Goal: Task Accomplishment & Management: Manage account settings

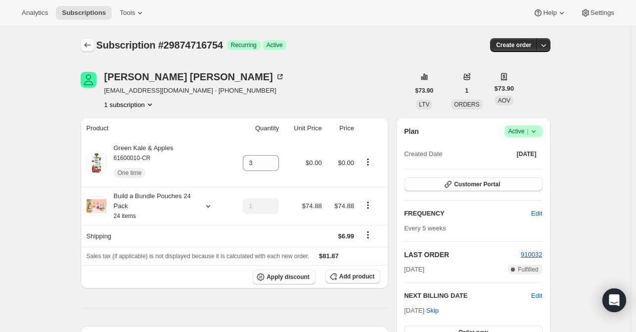
click at [92, 44] on icon "Subscriptions" at bounding box center [88, 45] width 10 height 10
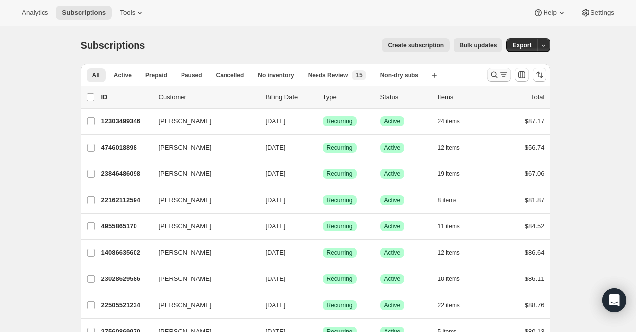
click at [493, 76] on icon "Search and filter results" at bounding box center [494, 75] width 10 height 10
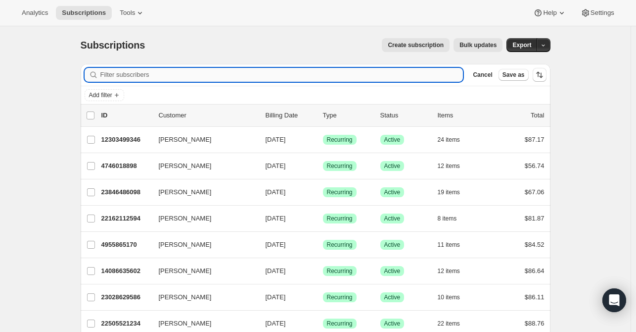
paste input "purpleslim10@hotmail.com"
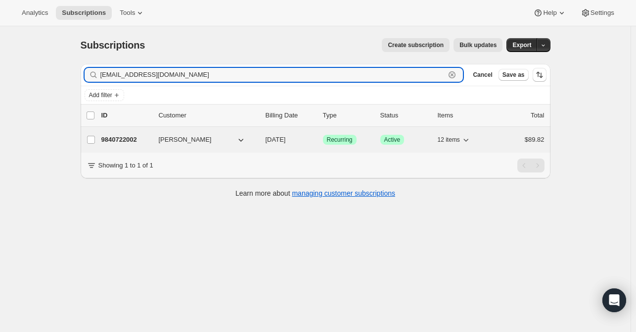
type input "purpleslim10@hotmail.com"
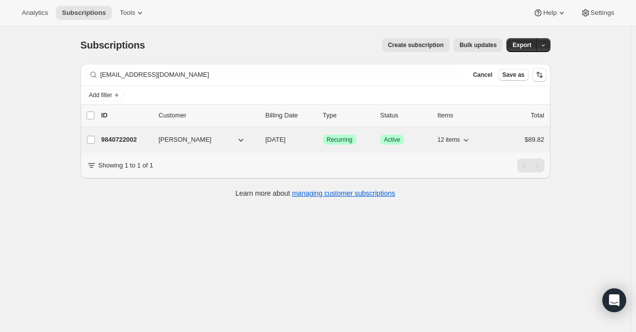
click at [141, 142] on p "9840722002" at bounding box center [125, 140] width 49 height 10
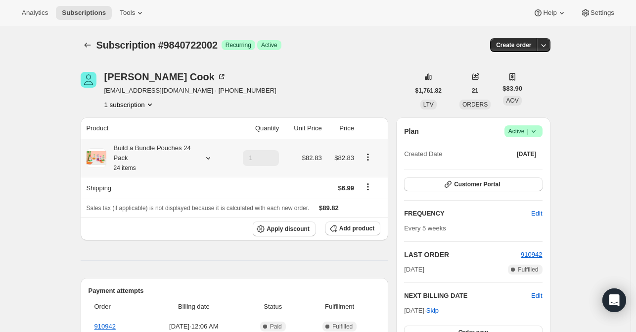
click at [210, 159] on icon at bounding box center [208, 158] width 4 height 2
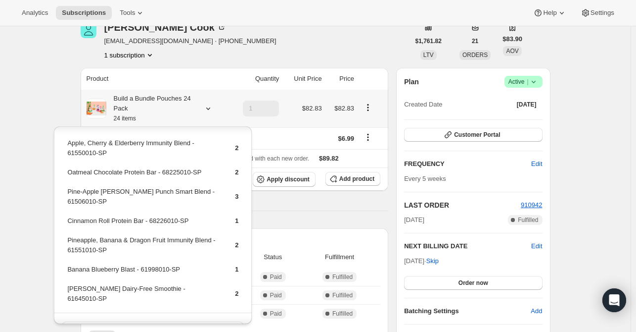
scroll to position [148, 0]
drag, startPoint x: 204, startPoint y: 285, endPoint x: 67, endPoint y: 285, distance: 136.6
click at [67, 285] on td "Berry Berry Dairy-Free Smoothie - 61645010-SP" at bounding box center [142, 296] width 151 height 28
copy td "Berry Berry Dairy-Free Smoothie - 61645010-SP"
click at [344, 181] on span "Add product" at bounding box center [356, 179] width 35 height 8
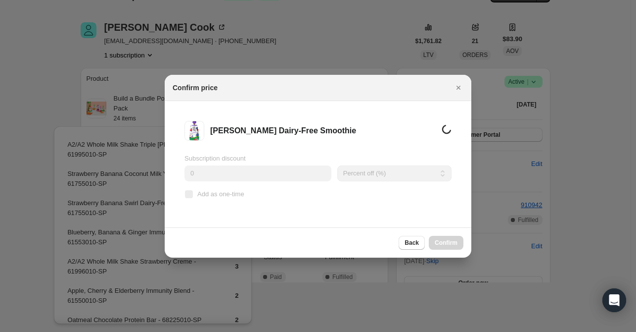
scroll to position [49, 0]
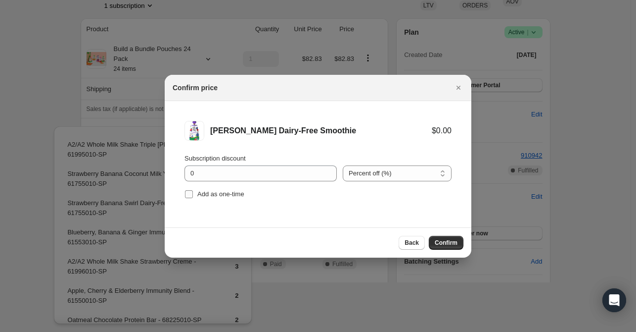
click at [213, 193] on span "Add as one-time" at bounding box center [220, 193] width 47 height 7
click at [193, 193] on input "Add as one-time" at bounding box center [189, 194] width 8 height 8
checkbox input "true"
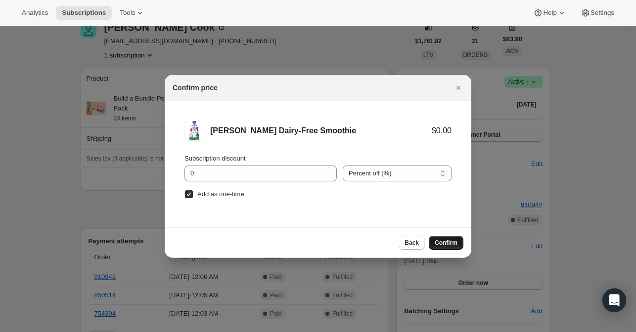
scroll to position [0, 0]
click at [448, 238] on button "Confirm" at bounding box center [446, 243] width 35 height 14
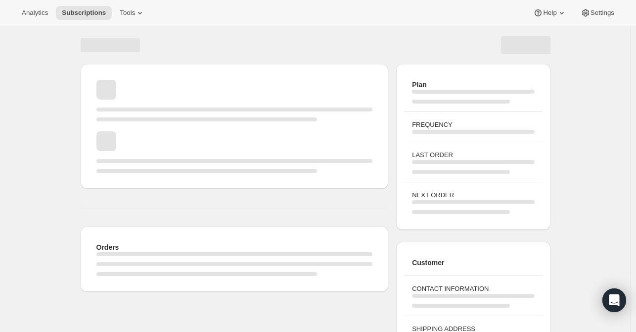
scroll to position [49, 0]
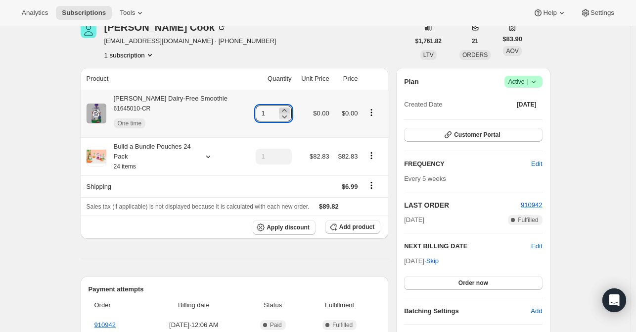
click at [282, 107] on icon at bounding box center [285, 110] width 10 height 10
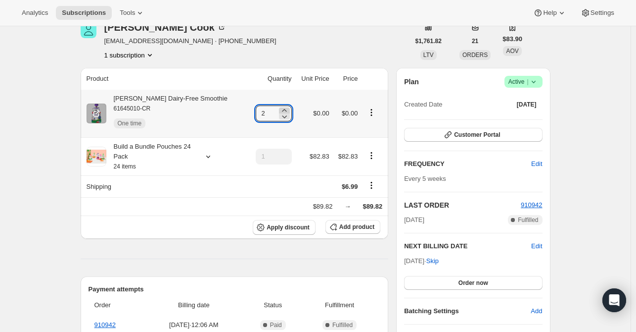
click at [281, 107] on icon at bounding box center [285, 110] width 10 height 10
type input "3"
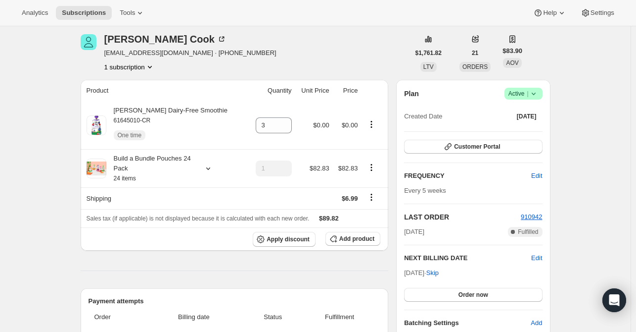
scroll to position [0, 0]
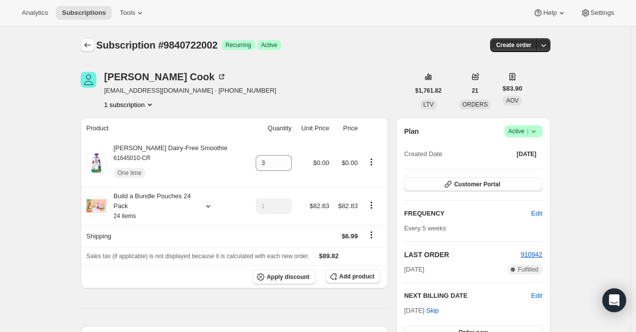
click at [95, 43] on button "Subscriptions" at bounding box center [88, 45] width 14 height 14
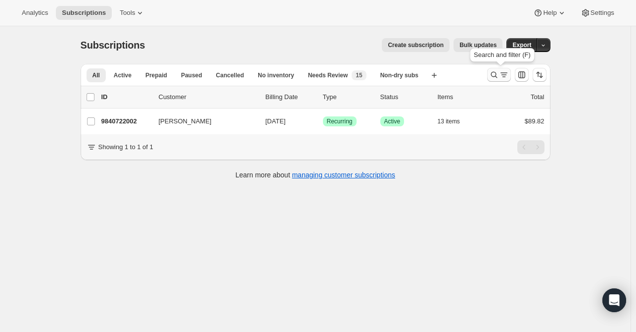
click at [490, 76] on button "Search and filter results" at bounding box center [499, 75] width 24 height 14
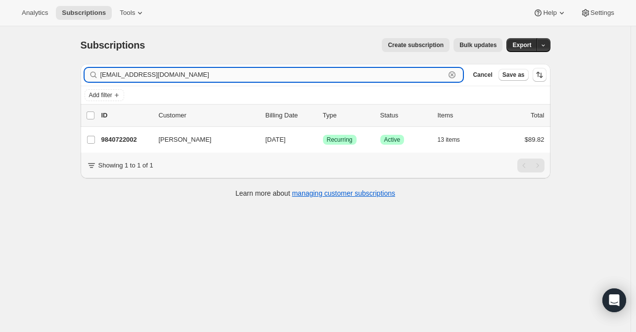
drag, startPoint x: 460, startPoint y: 75, endPoint x: 342, endPoint y: 71, distance: 118.3
click at [457, 75] on icon "button" at bounding box center [452, 75] width 10 height 10
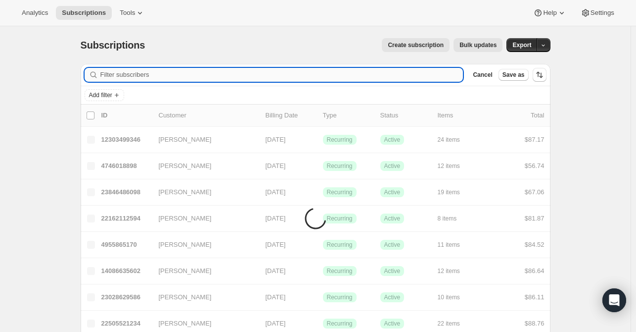
paste input "[PERSON_NAME][EMAIL_ADDRESS][DOMAIN_NAME]"
type input "[PERSON_NAME][EMAIL_ADDRESS][DOMAIN_NAME]"
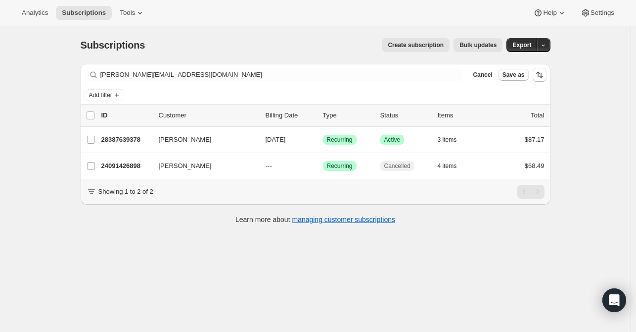
scroll to position [26, 0]
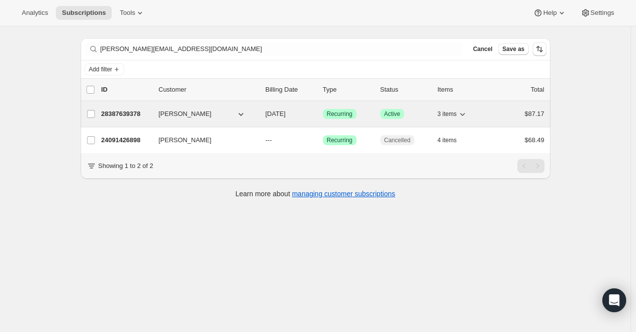
click at [151, 110] on p "28387639378" at bounding box center [125, 114] width 49 height 10
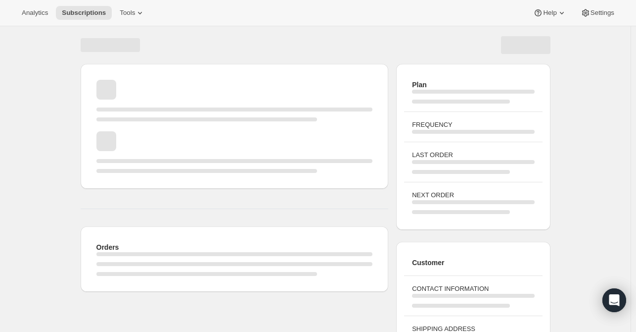
click at [135, 113] on div "Page loading" at bounding box center [234, 114] width 277 height 14
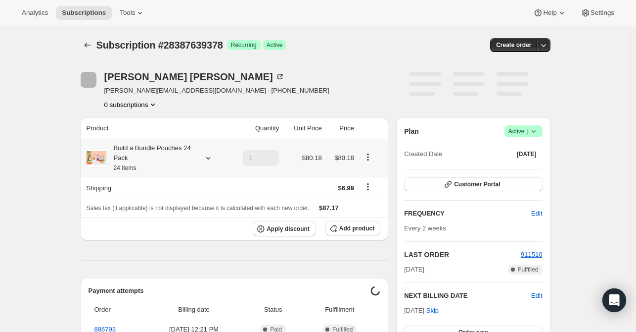
click at [210, 157] on icon at bounding box center [208, 158] width 10 height 10
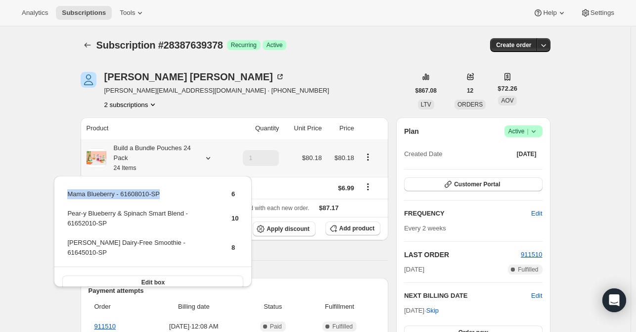
drag, startPoint x: 164, startPoint y: 196, endPoint x: 65, endPoint y: 198, distance: 99.5
click at [65, 198] on div "Mama Blueberry - 61608010-SP 6 Pear-y Blueberry & Spinach Smart Blend - 6165201…" at bounding box center [153, 237] width 198 height 122
copy tbody "Mama Blueberry - 61608010-SP"
click at [360, 228] on span "Add product" at bounding box center [356, 228] width 35 height 8
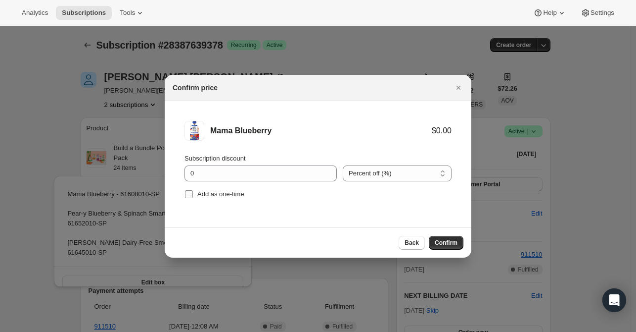
click at [234, 195] on span "Add as one-time" at bounding box center [220, 193] width 47 height 7
click at [193, 195] on input "Add as one-time" at bounding box center [189, 194] width 8 height 8
checkbox input "true"
click at [451, 243] on span "Confirm" at bounding box center [446, 243] width 23 height 8
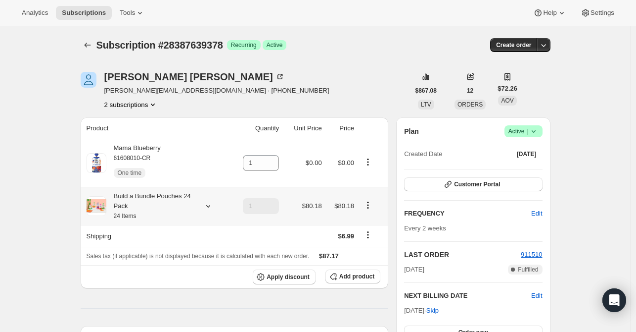
click at [209, 205] on icon at bounding box center [208, 206] width 10 height 10
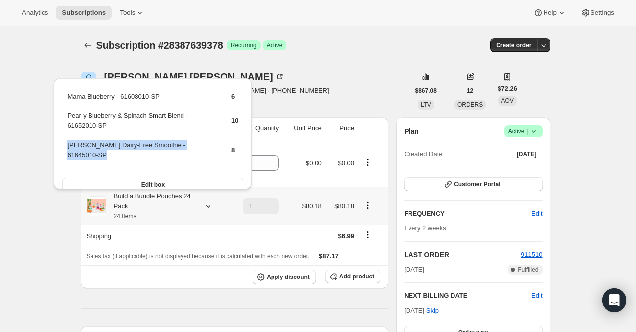
drag, startPoint x: 215, startPoint y: 145, endPoint x: 68, endPoint y: 146, distance: 147.5
click at [68, 146] on tr "Berry Berry Dairy-Free Smoothie - 61645010-SP 8" at bounding box center [153, 154] width 172 height 28
copy td "Berry Berry Dairy-Free Smoothie - 61645010-SP"
click at [355, 281] on button "Add product" at bounding box center [353, 276] width 55 height 14
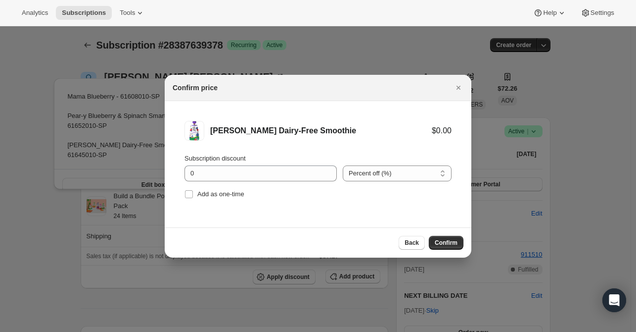
drag, startPoint x: 202, startPoint y: 194, endPoint x: 395, endPoint y: 212, distance: 193.8
click at [202, 194] on span "Add as one-time" at bounding box center [220, 193] width 47 height 7
click at [193, 194] on input "Add as one-time" at bounding box center [189, 194] width 8 height 8
checkbox input "true"
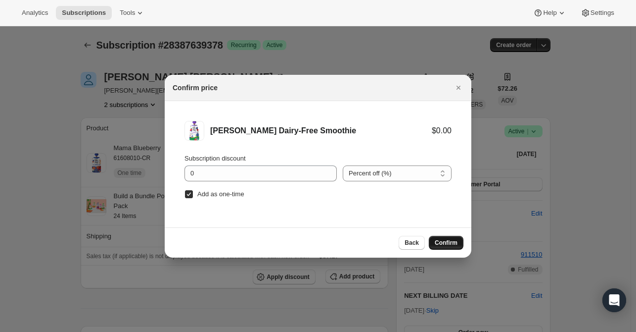
click at [440, 240] on span "Confirm" at bounding box center [446, 243] width 23 height 8
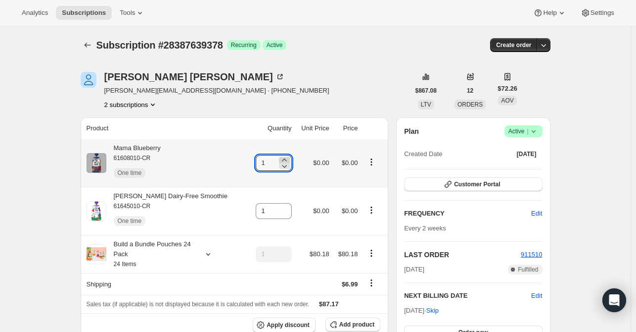
click at [281, 157] on icon at bounding box center [285, 160] width 10 height 10
type input "2"
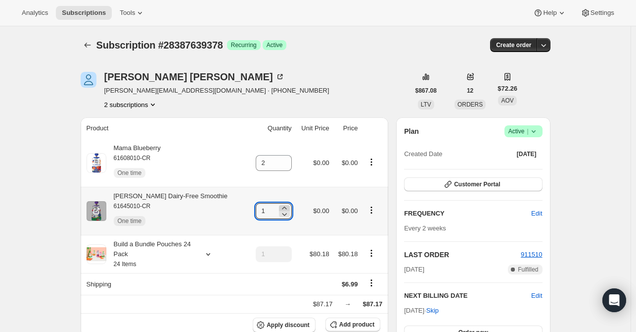
click at [280, 205] on icon at bounding box center [285, 208] width 10 height 10
type input "2"
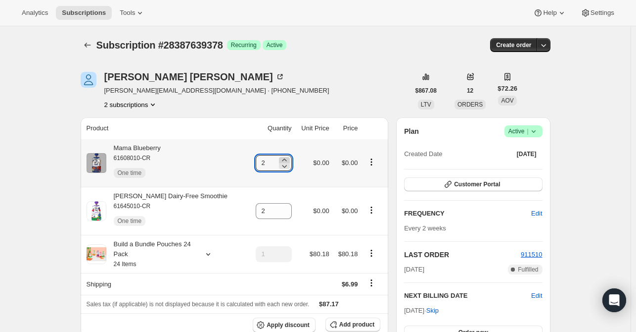
click at [280, 157] on icon at bounding box center [285, 160] width 10 height 10
type input "3"
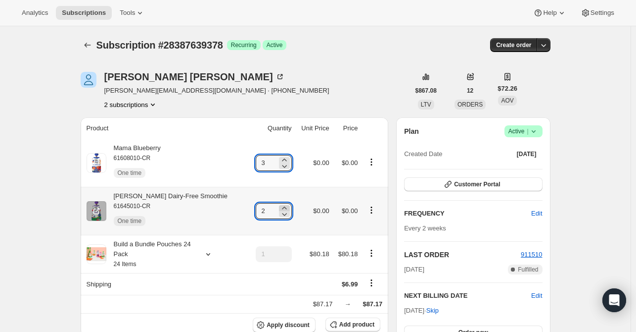
click at [280, 208] on icon at bounding box center [285, 208] width 10 height 10
type input "3"
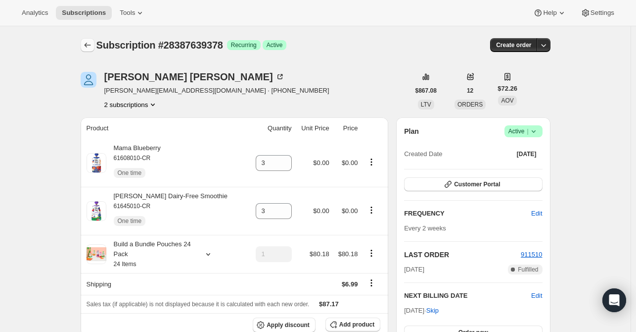
click at [95, 44] on button "Subscriptions" at bounding box center [88, 45] width 14 height 14
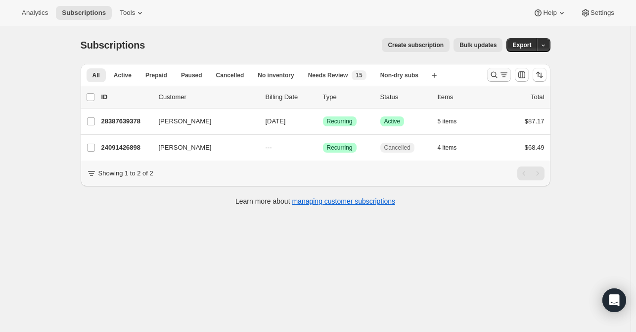
click at [491, 71] on icon "Search and filter results" at bounding box center [494, 75] width 10 height 10
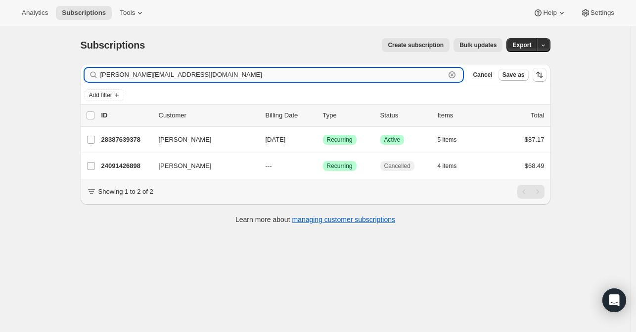
drag, startPoint x: 459, startPoint y: 76, endPoint x: 426, endPoint y: 76, distance: 32.7
click at [457, 76] on icon "button" at bounding box center [452, 75] width 10 height 10
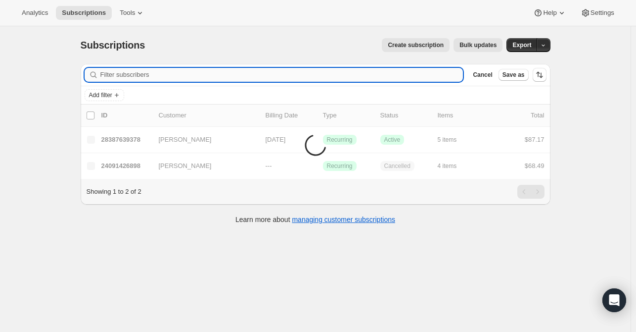
paste input "[PERSON_NAME]"
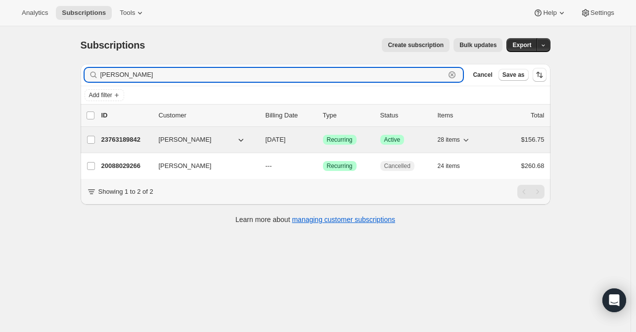
type input "[PERSON_NAME]"
click at [110, 140] on p "23763189842" at bounding box center [125, 140] width 49 height 10
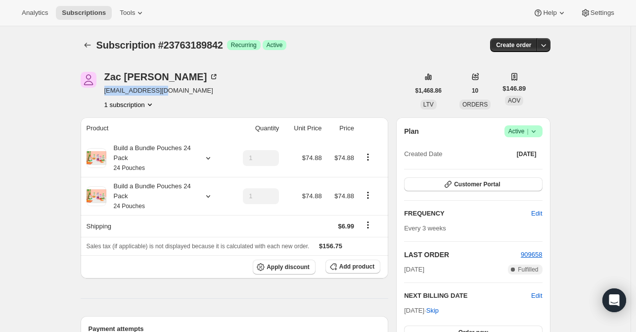
drag, startPoint x: 176, startPoint y: 91, endPoint x: 104, endPoint y: 93, distance: 71.8
click at [104, 93] on div "[PERSON_NAME] [EMAIL_ADDRESS][DOMAIN_NAME] 1 subscription" at bounding box center [245, 91] width 329 height 38
copy span "[EMAIL_ADDRESS][DOMAIN_NAME]"
click at [160, 74] on div "[PERSON_NAME]" at bounding box center [161, 77] width 115 height 10
